Goal: Find contact information: Find contact information

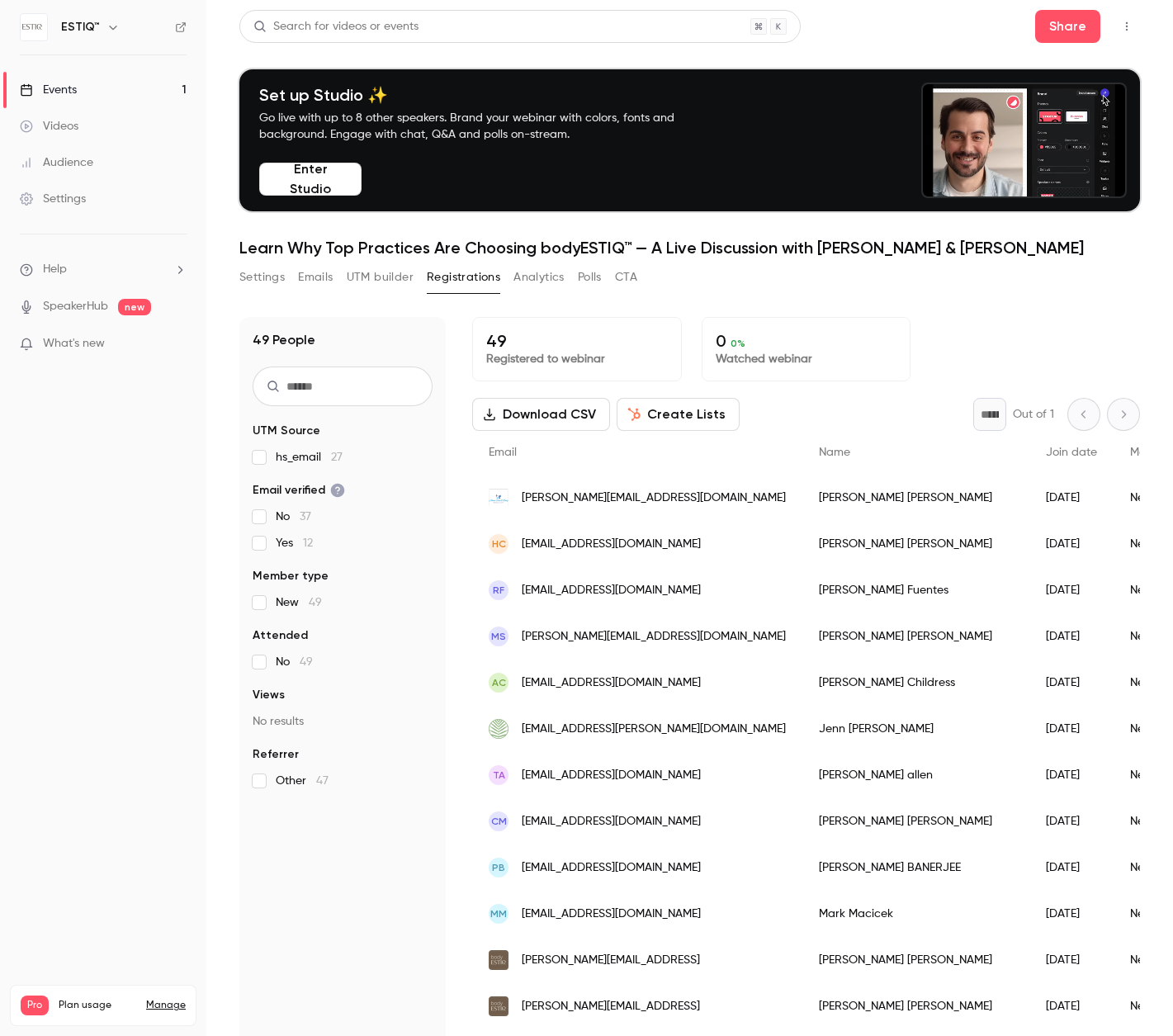
scroll to position [180, 0]
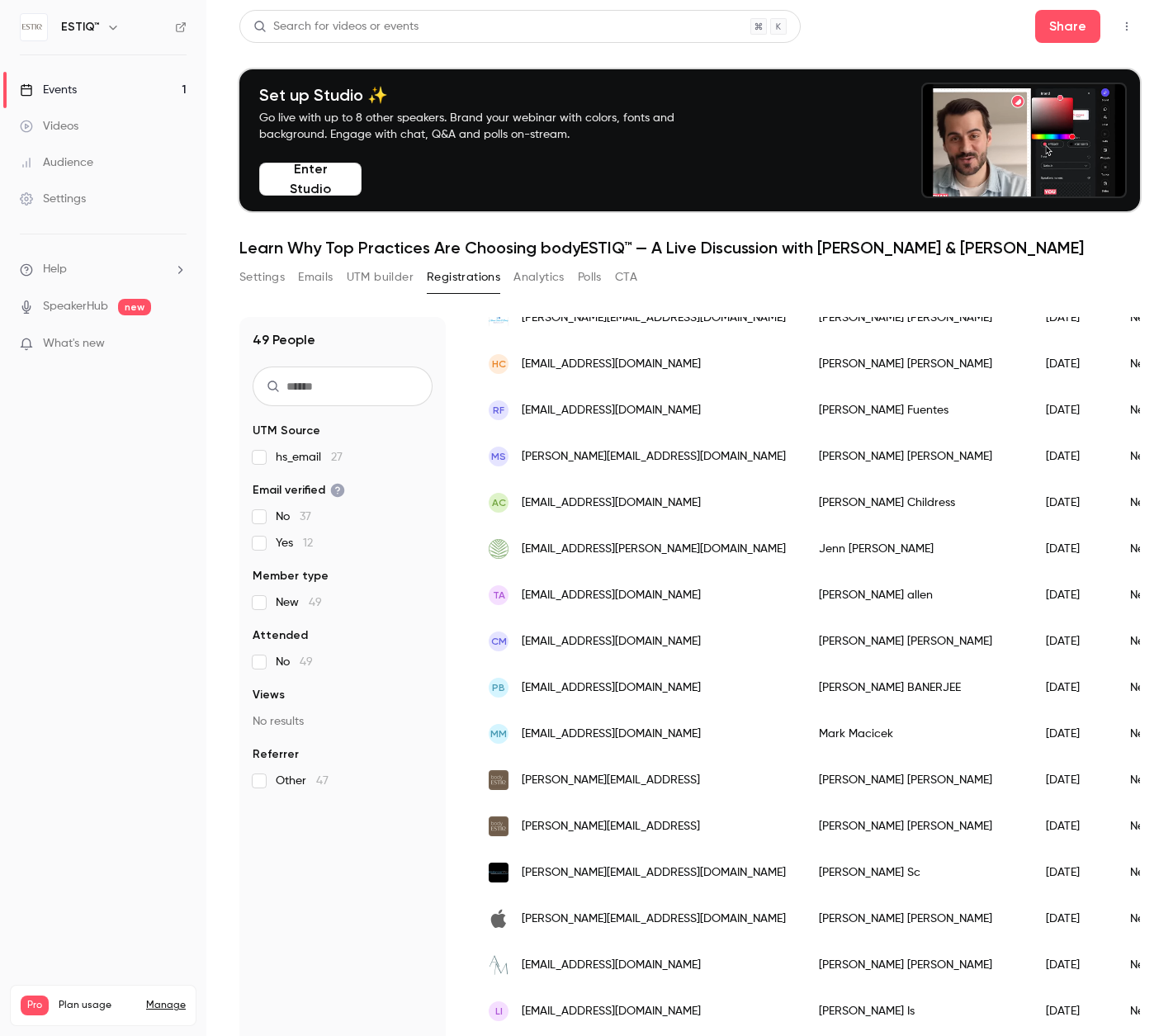
click at [136, 91] on link "Events 1" at bounding box center [103, 90] width 207 height 36
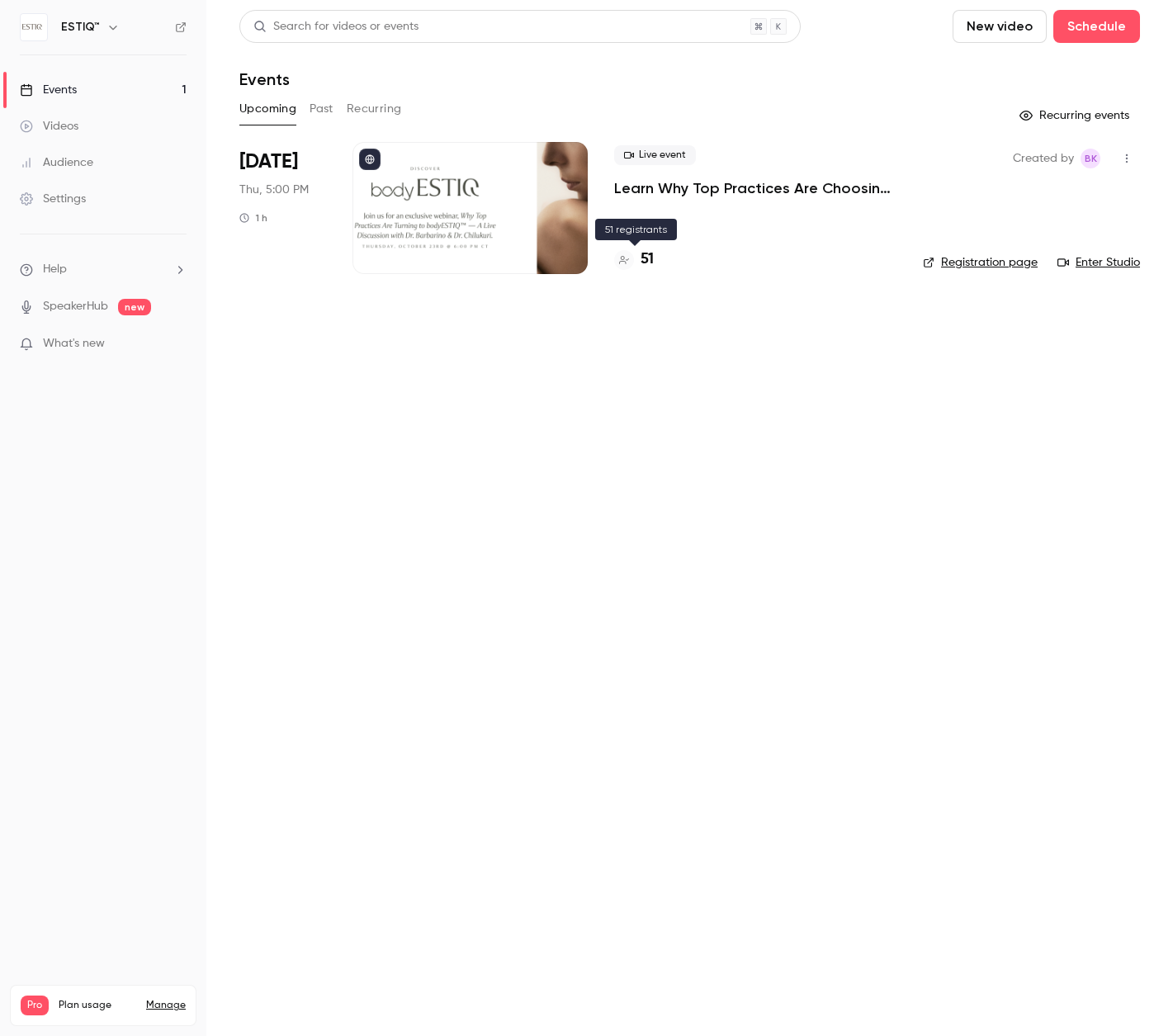
click at [644, 261] on h4 "51" at bounding box center [647, 260] width 13 height 23
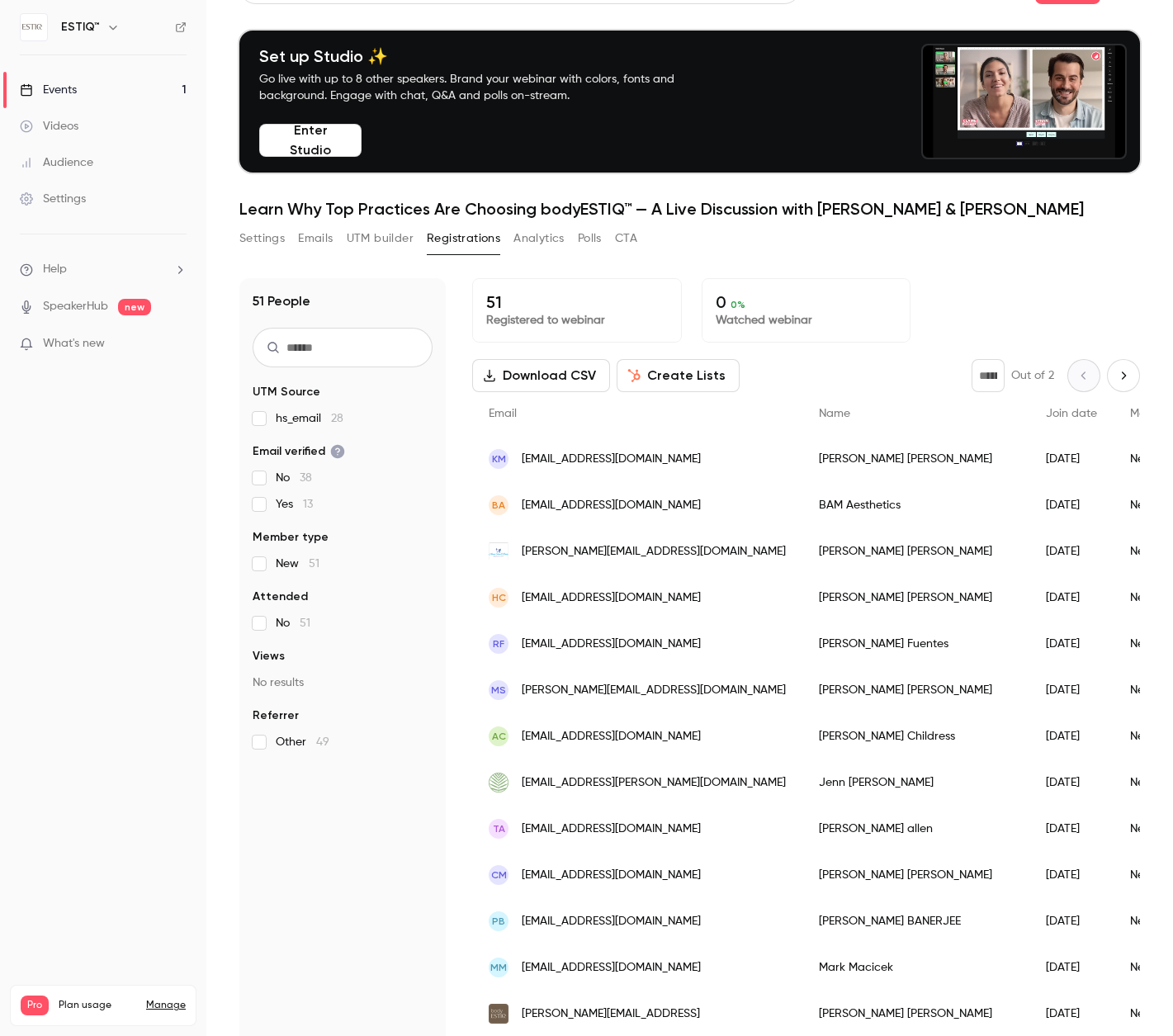
scroll to position [42, 0]
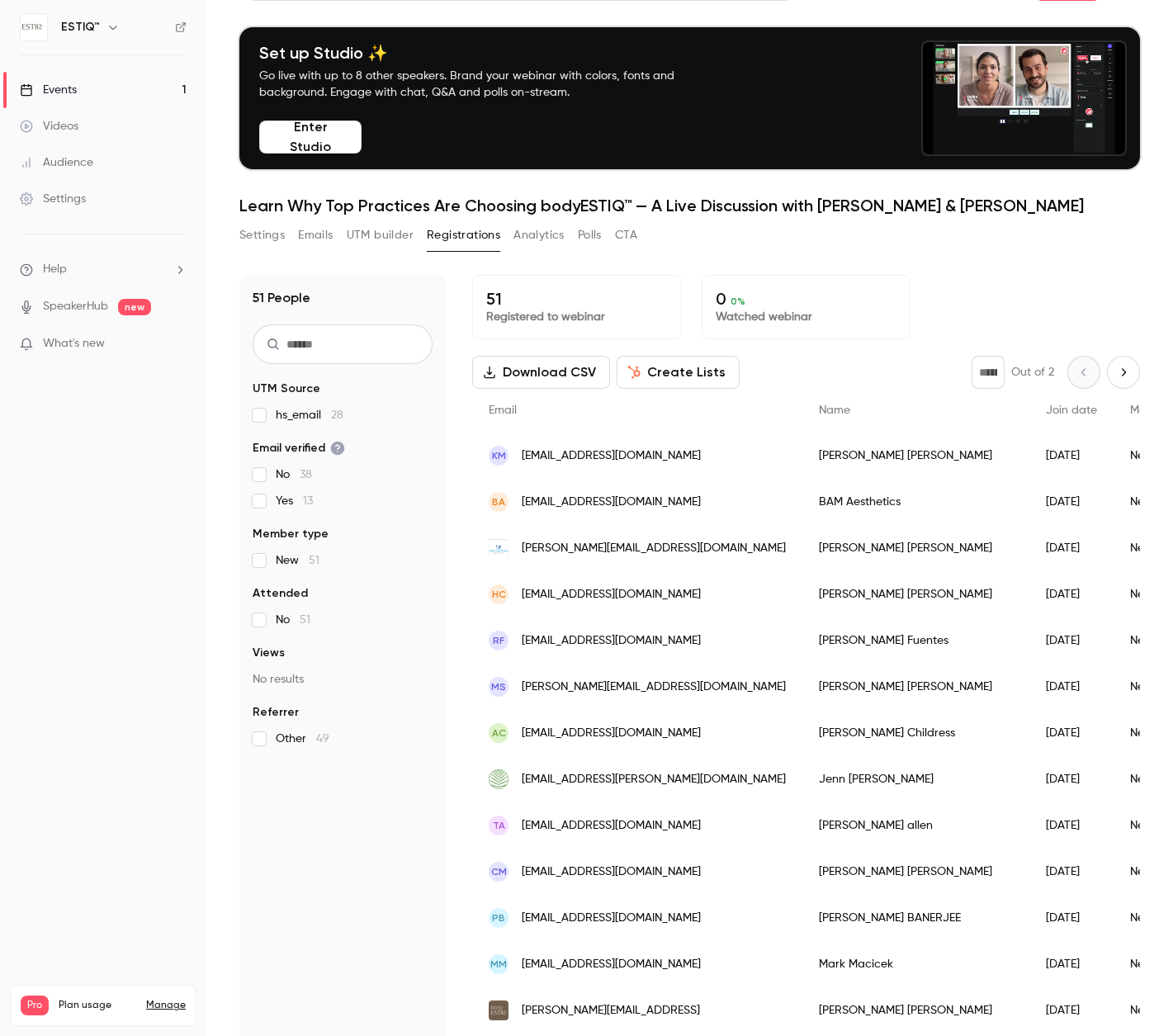
click at [690, 507] on div "BA [EMAIL_ADDRESS][DOMAIN_NAME]" at bounding box center [638, 502] width 331 height 46
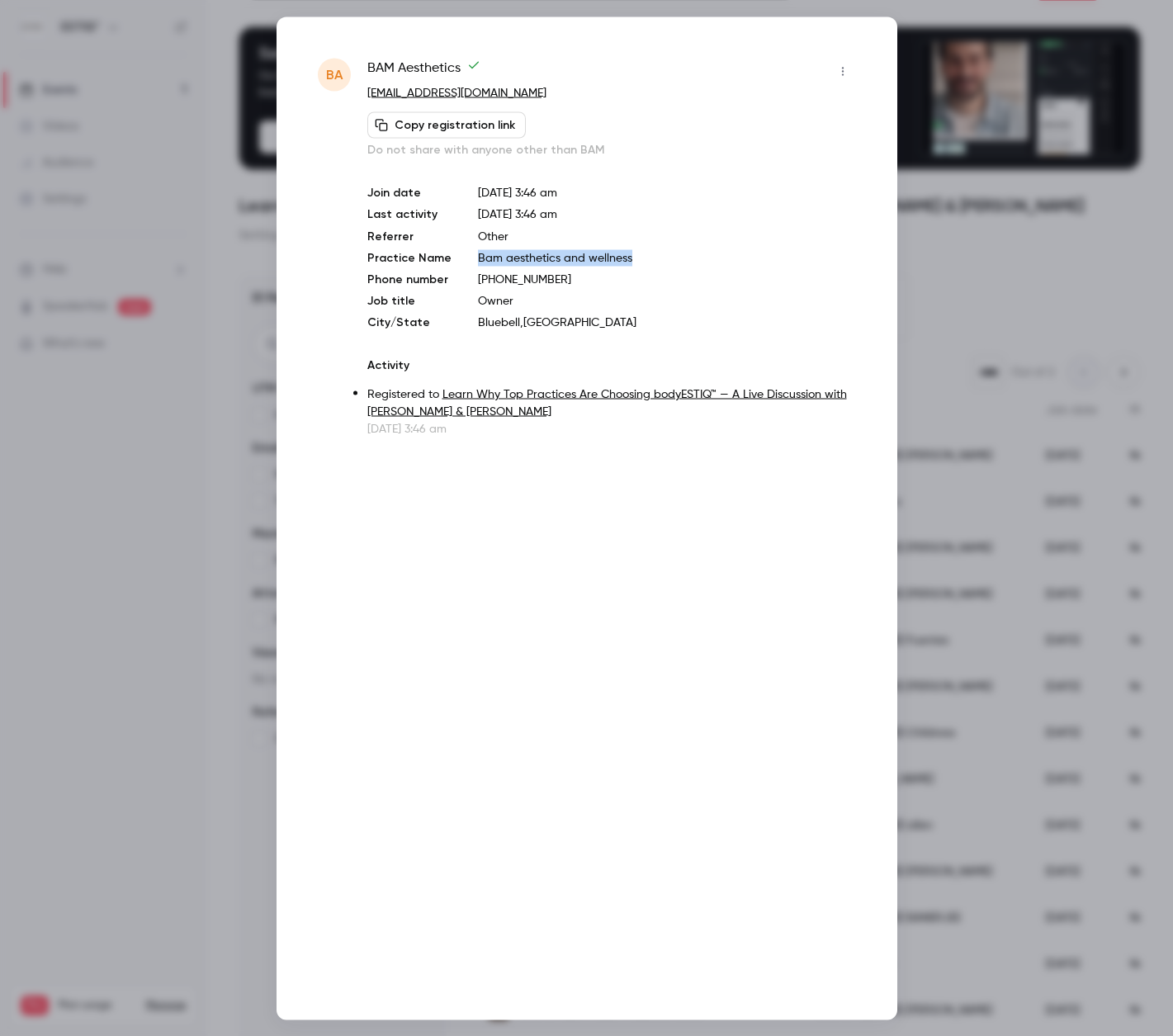
drag, startPoint x: 627, startPoint y: 256, endPoint x: 472, endPoint y: 262, distance: 155.1
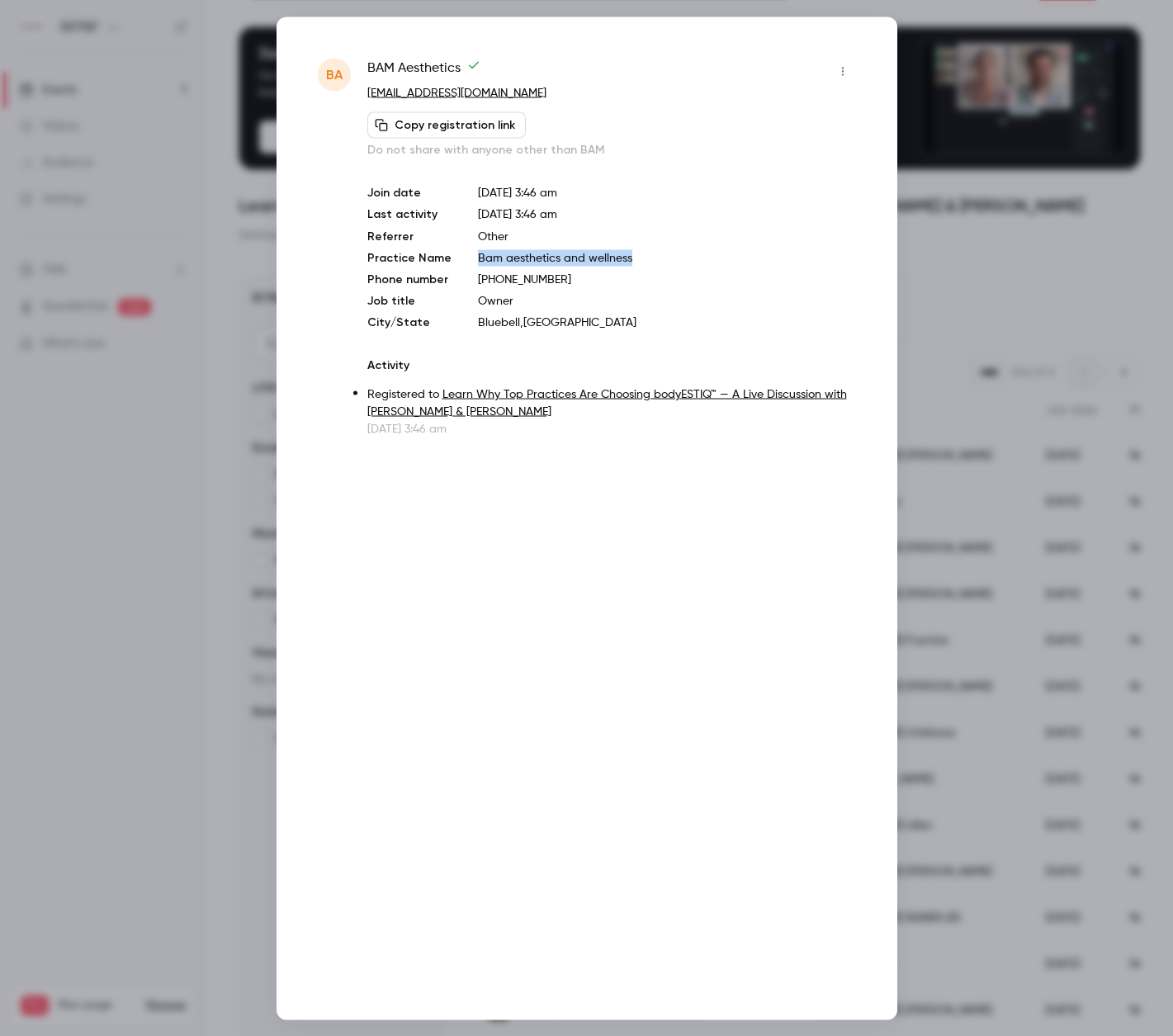
click at [478, 262] on p "Bam aesthetics and wellness" at bounding box center [667, 257] width 378 height 17
copy p "Bam aesthetics and wellness"
click at [163, 340] on div at bounding box center [586, 518] width 1173 height 1036
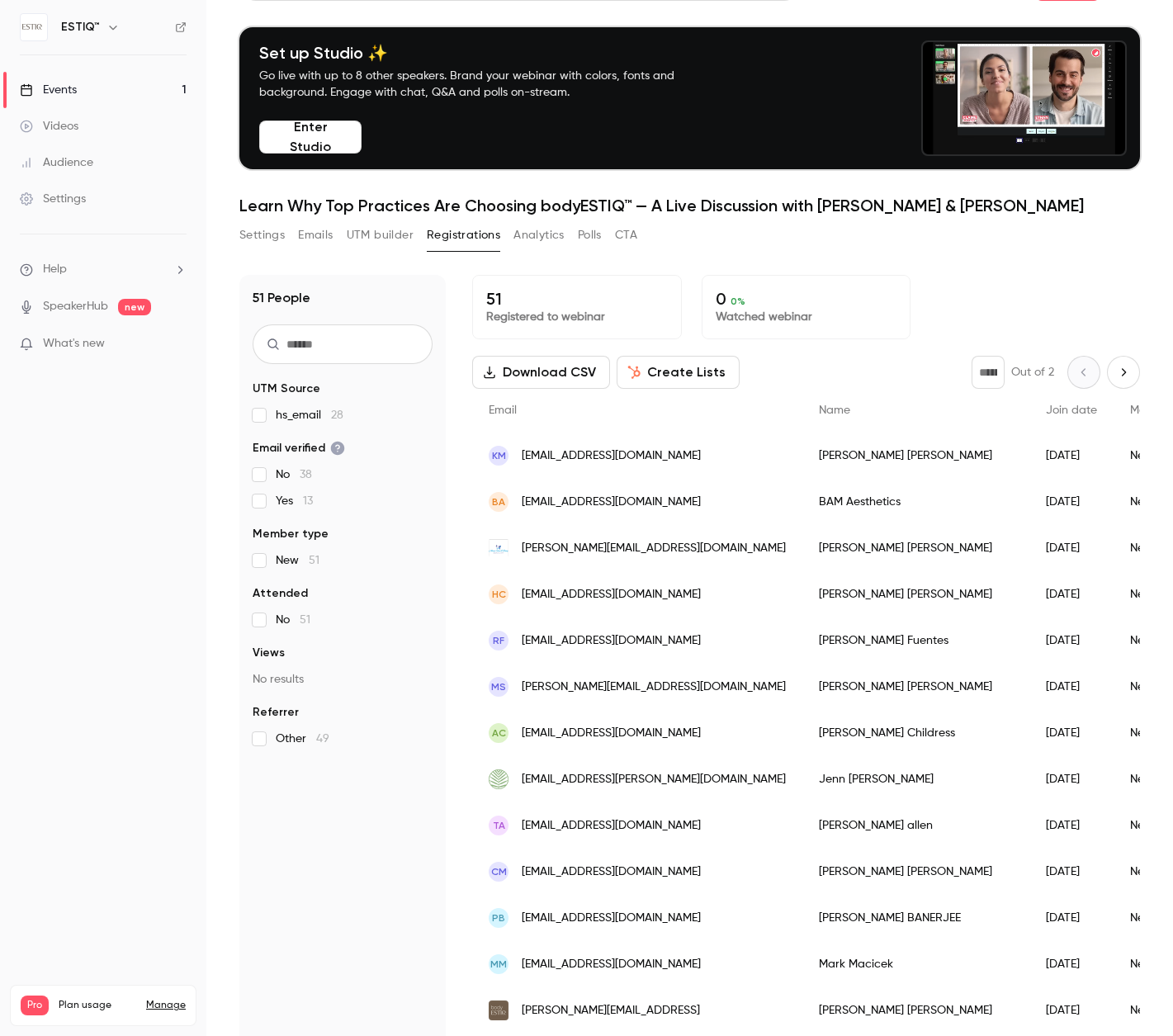
click at [583, 457] on span "[EMAIL_ADDRESS][DOMAIN_NAME]" at bounding box center [611, 457] width 179 height 18
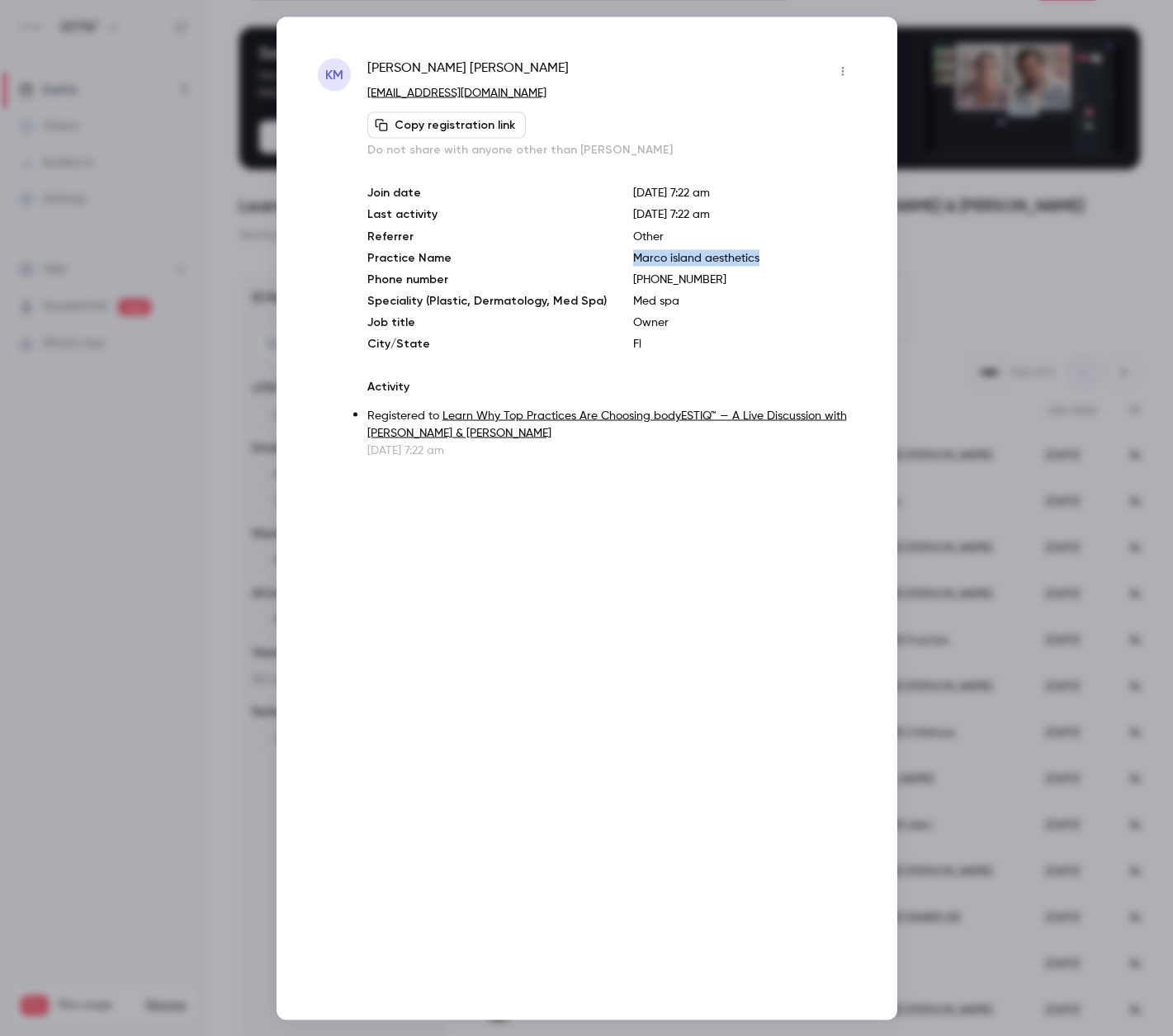
drag, startPoint x: 746, startPoint y: 259, endPoint x: 622, endPoint y: 260, distance: 124.0
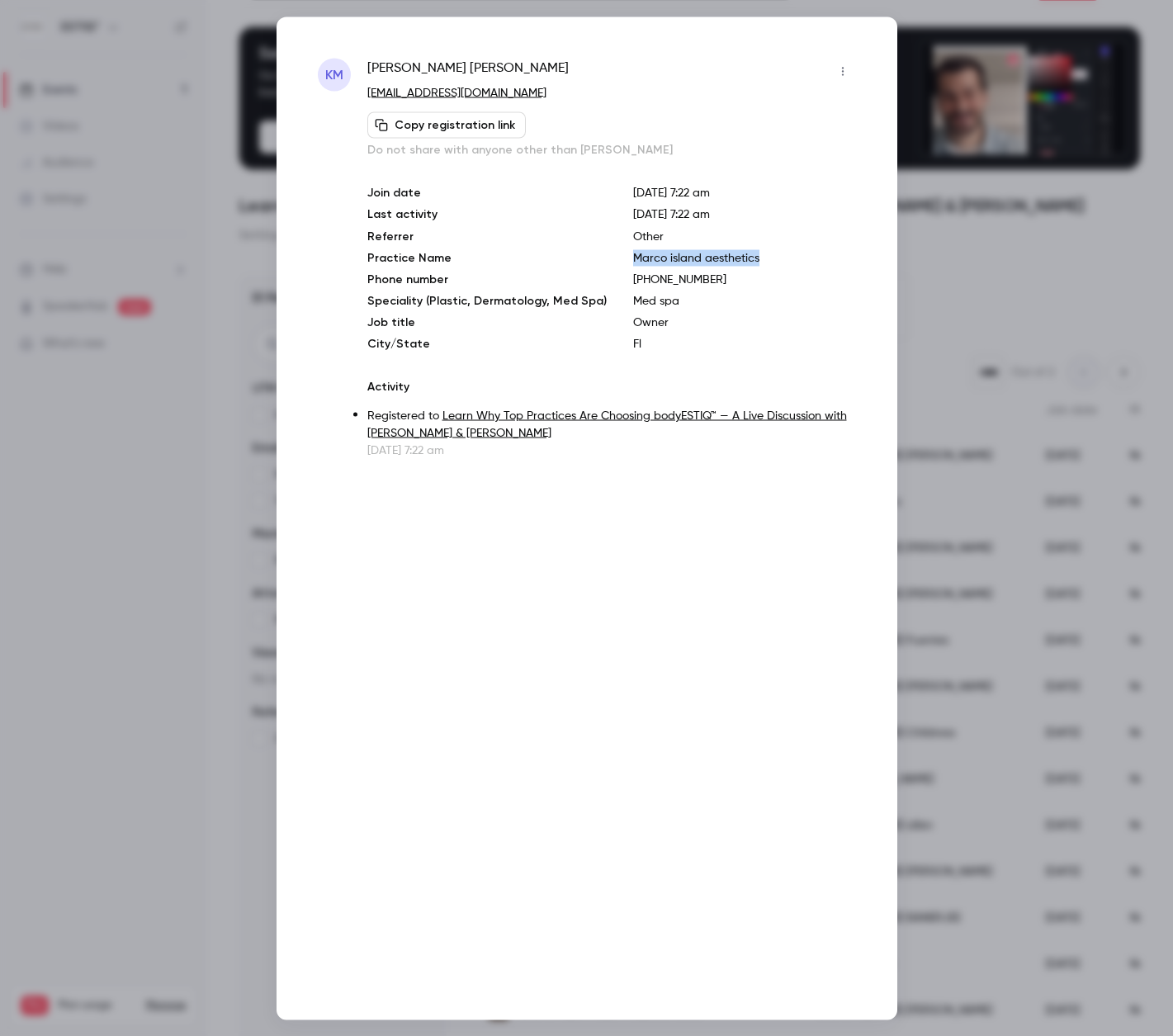
click at [634, 260] on p "Marco island aesthetics" at bounding box center [745, 257] width 223 height 17
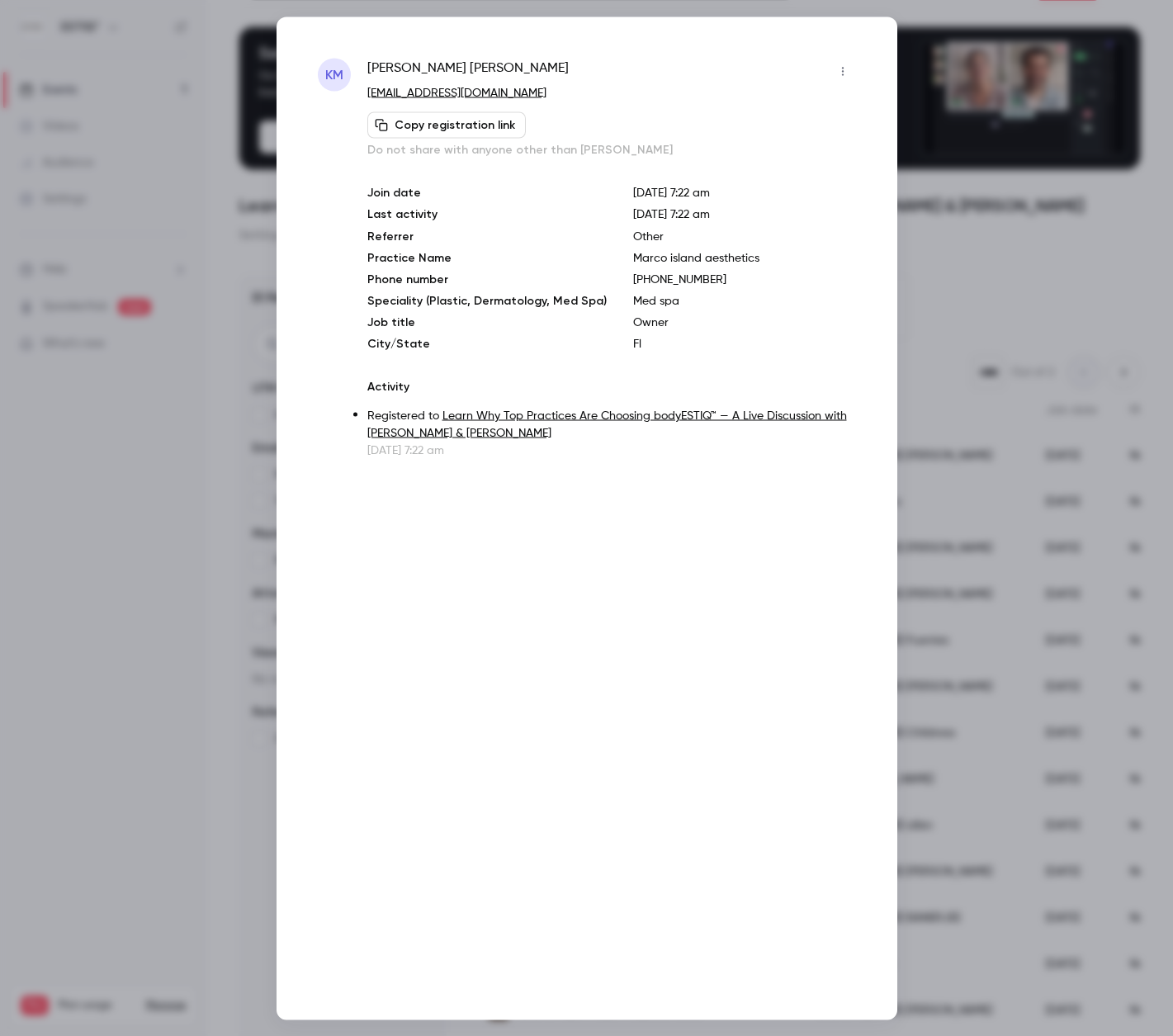
click at [493, 162] on div "[PERSON_NAME] [EMAIL_ADDRESS][DOMAIN_NAME] Copy registration link Do not share …" at bounding box center [611, 258] width 489 height 400
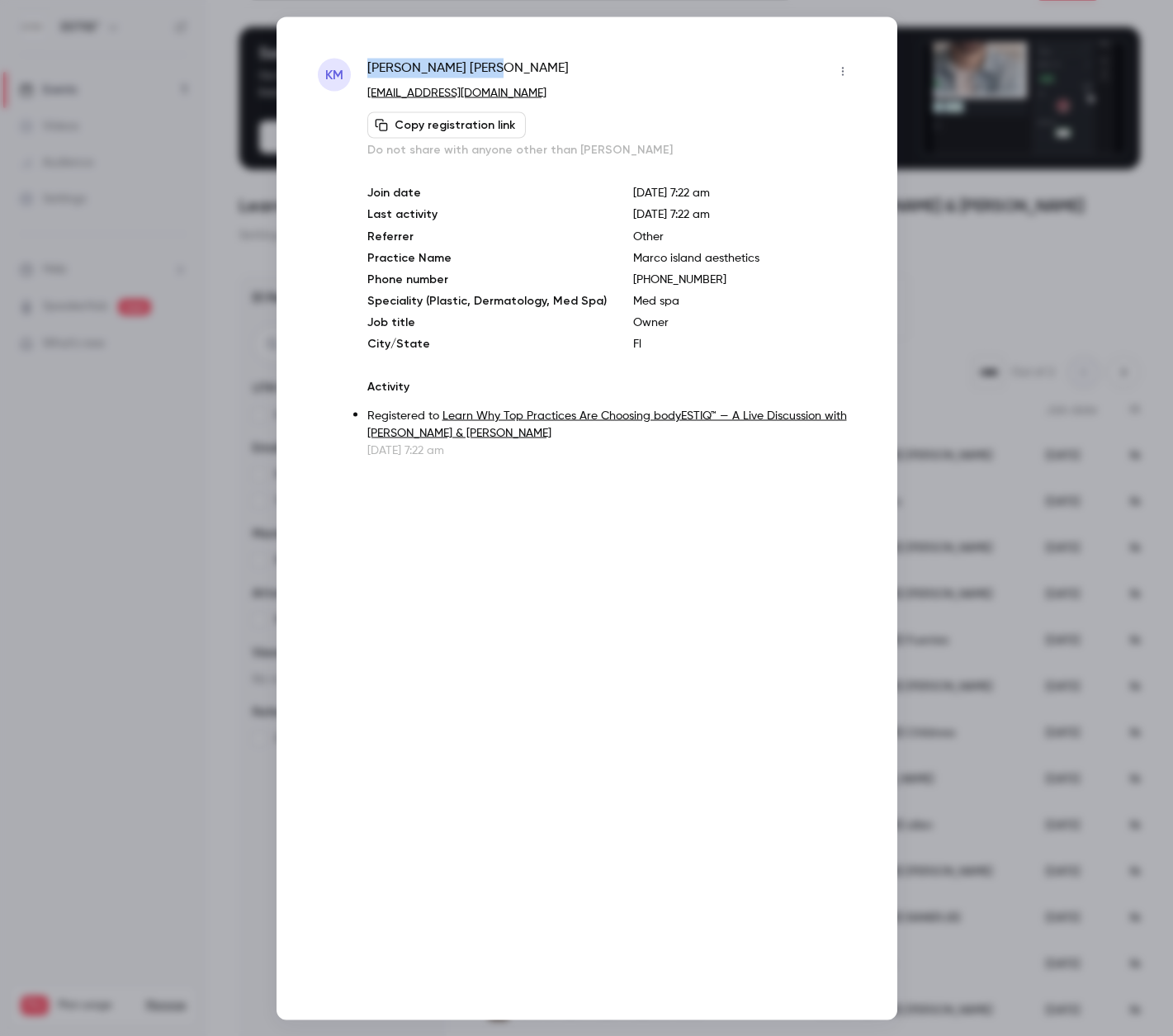
drag, startPoint x: 446, startPoint y: 66, endPoint x: 346, endPoint y: 65, distance: 100.0
click at [346, 65] on div "KM [PERSON_NAME] [EMAIL_ADDRESS][DOMAIN_NAME] Copy registration link Do not sha…" at bounding box center [586, 258] width 538 height 400
copy div "[DEMOGRAPHIC_DATA][PERSON_NAME]"
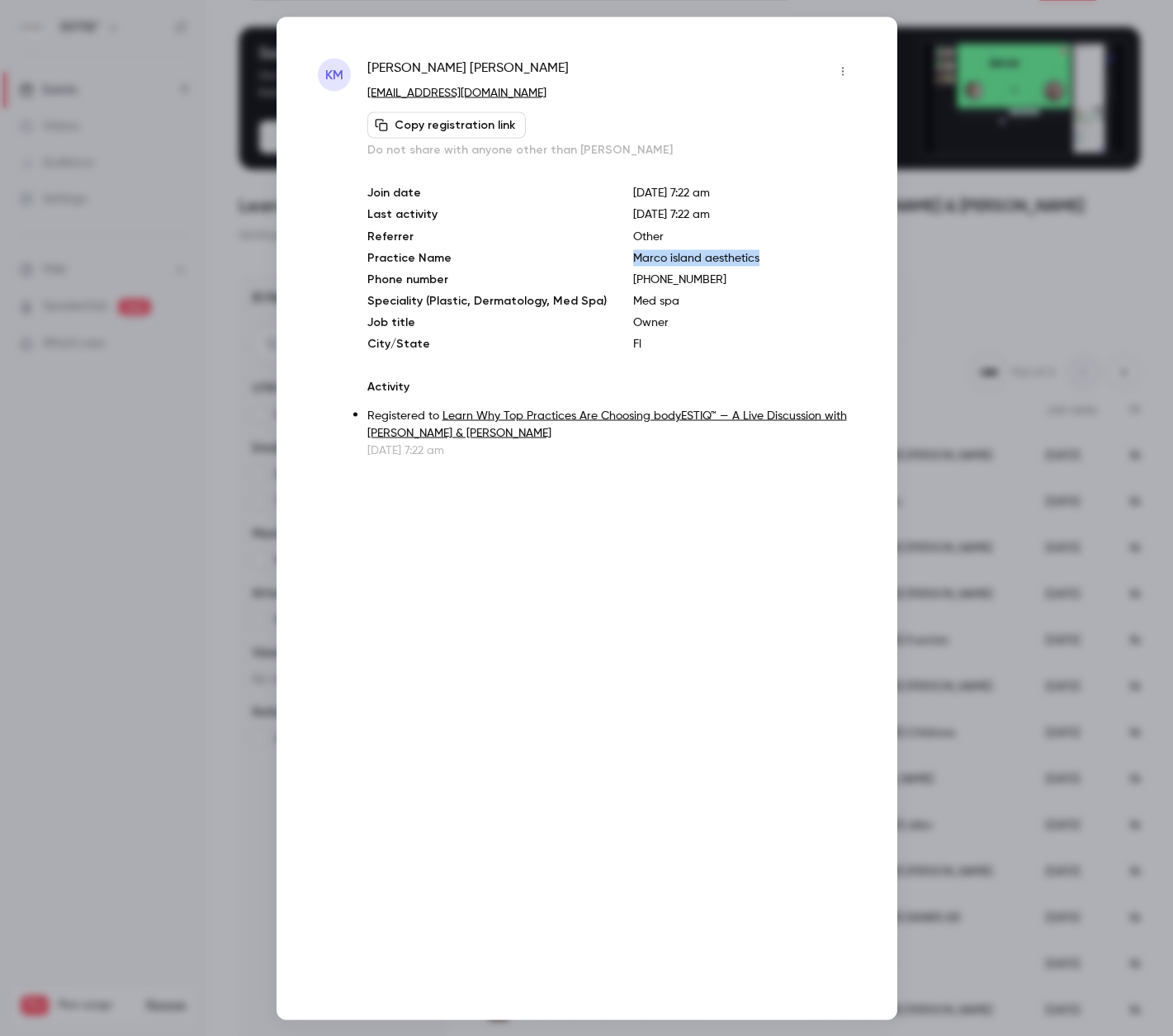
drag, startPoint x: 745, startPoint y: 259, endPoint x: 619, endPoint y: 265, distance: 126.1
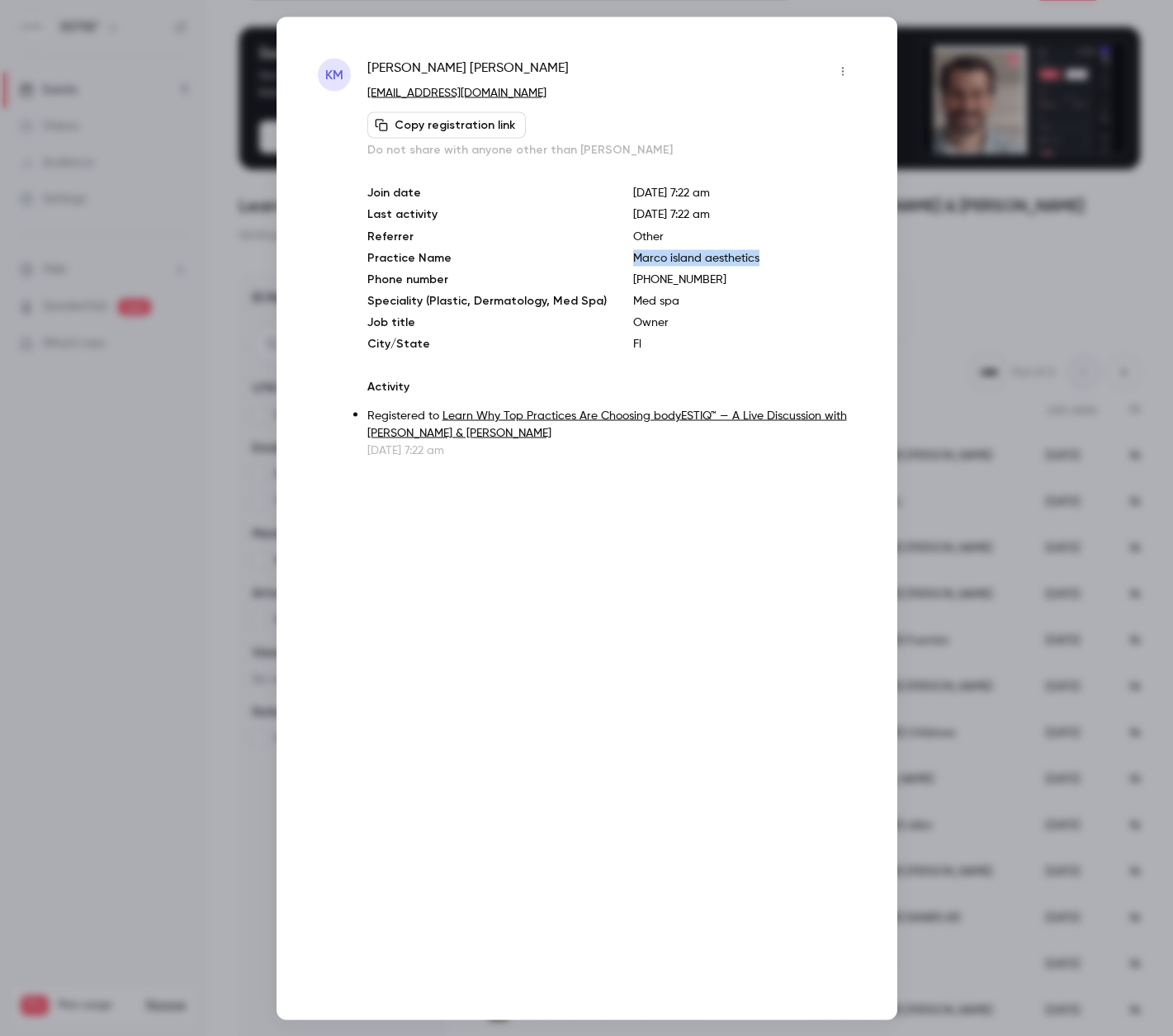
click at [634, 265] on p "Marco island aesthetics" at bounding box center [745, 257] width 223 height 17
copy p "Marco island aesthetics"
